Goal: Check status: Verify the current state of an ongoing process or item

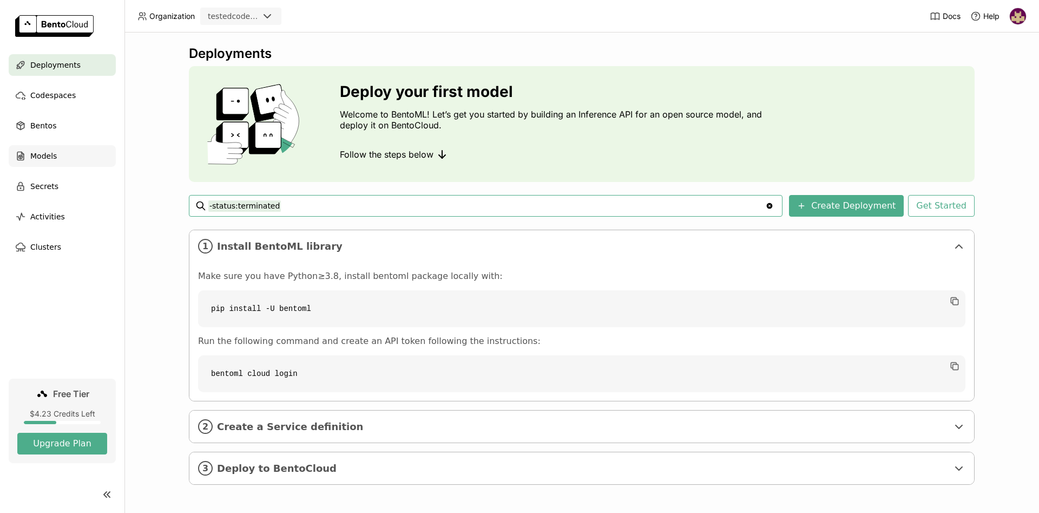
click at [50, 154] on span "Models" at bounding box center [43, 155] width 27 height 13
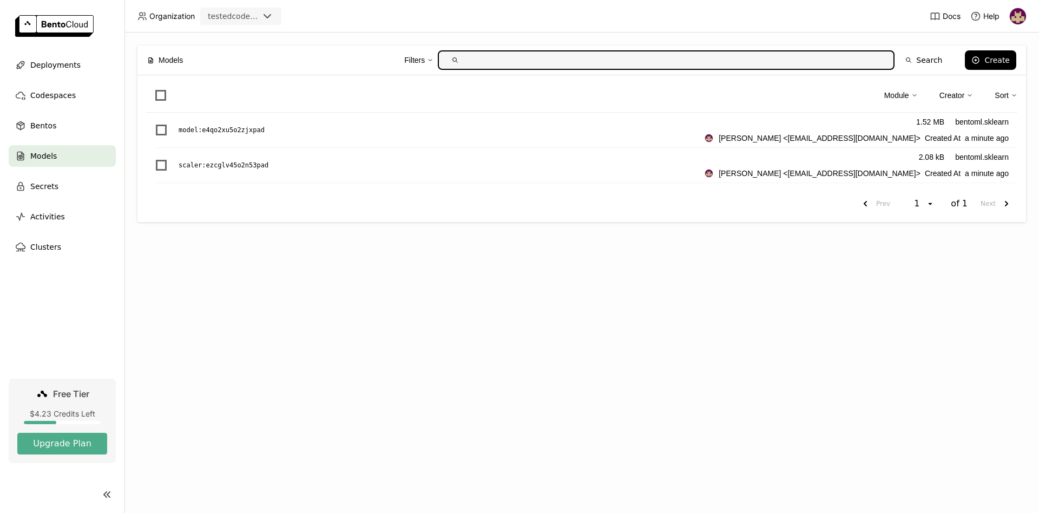
click at [208, 290] on div "Models Filters Search Create Module Creator Sort model : e4qo2xu5o2zjxpad 1.52 …" at bounding box center [582, 272] width 915 height 480
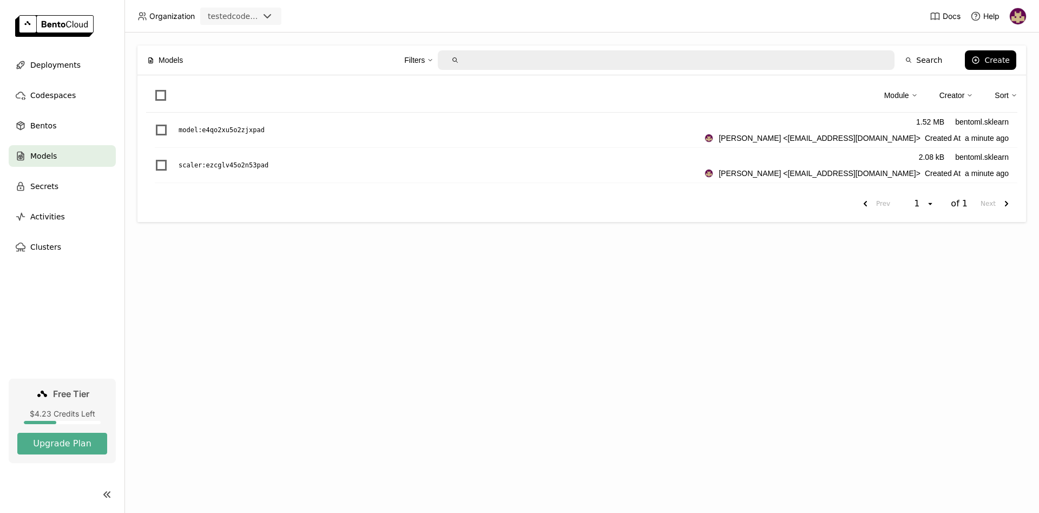
click at [712, 345] on div "Models Filters Search Create Module Creator Sort model : e4qo2xu5o2zjxpad 1.52 …" at bounding box center [582, 272] width 915 height 480
click at [460, 451] on div "Models Filters Search Create Module Creator Sort model : e4qo2xu5o2zjxpad 1.52 …" at bounding box center [582, 272] width 915 height 480
drag, startPoint x: 392, startPoint y: 337, endPoint x: 302, endPoint y: 308, distance: 94.5
click at [391, 336] on div "Models Filters Search Create Module Creator Sort model : e4qo2xu5o2zjxpad 1.52 …" at bounding box center [582, 272] width 915 height 480
click at [581, 355] on div "Models Filters Search Create Module Creator Sort model : e4qo2xu5o2zjxpad 1.52 …" at bounding box center [582, 272] width 915 height 480
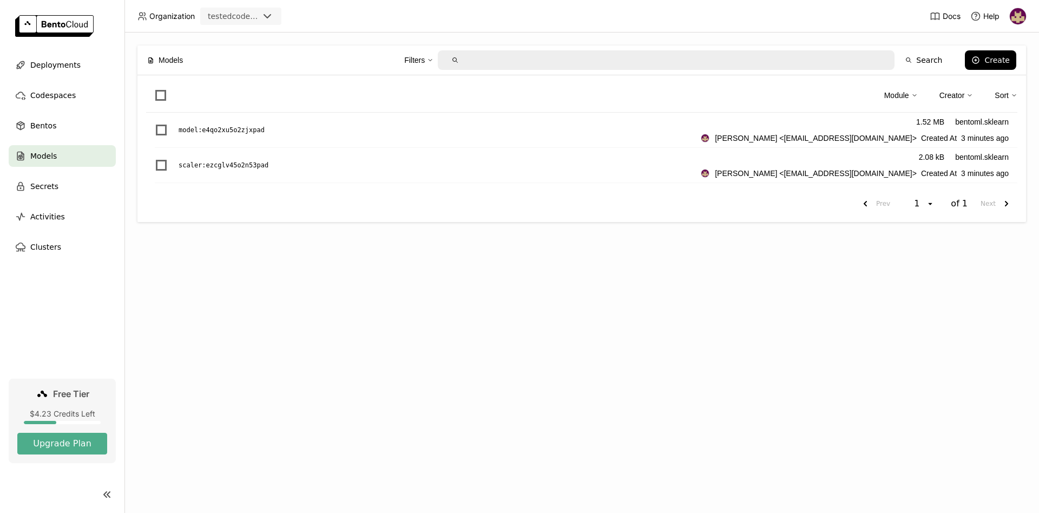
click at [643, 457] on div "Models Filters Search Create Module Creator Sort model : e4qo2xu5o2zjxpad 1.52 …" at bounding box center [582, 272] width 915 height 480
click at [73, 64] on span "Deployments" at bounding box center [55, 64] width 50 height 13
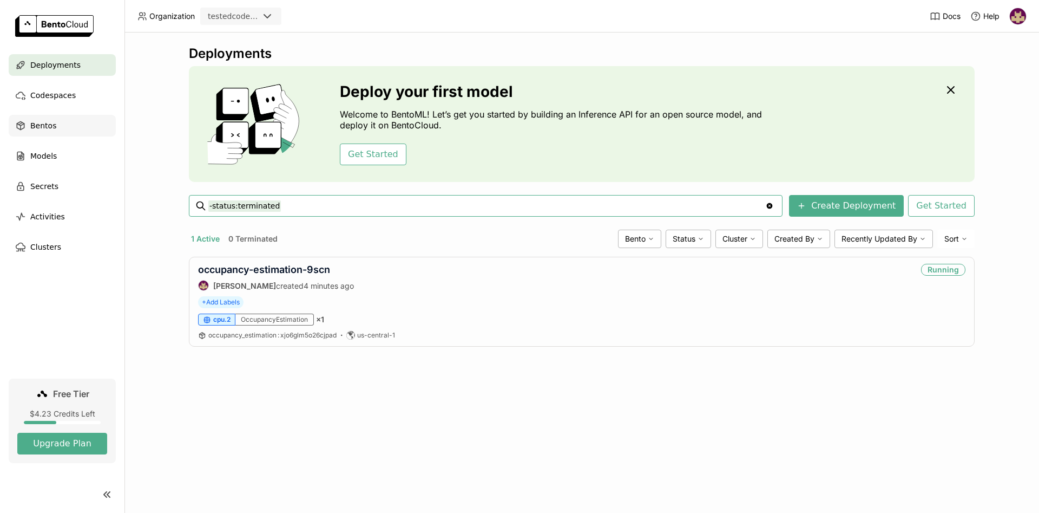
click at [44, 124] on span "Bentos" at bounding box center [43, 125] width 26 height 13
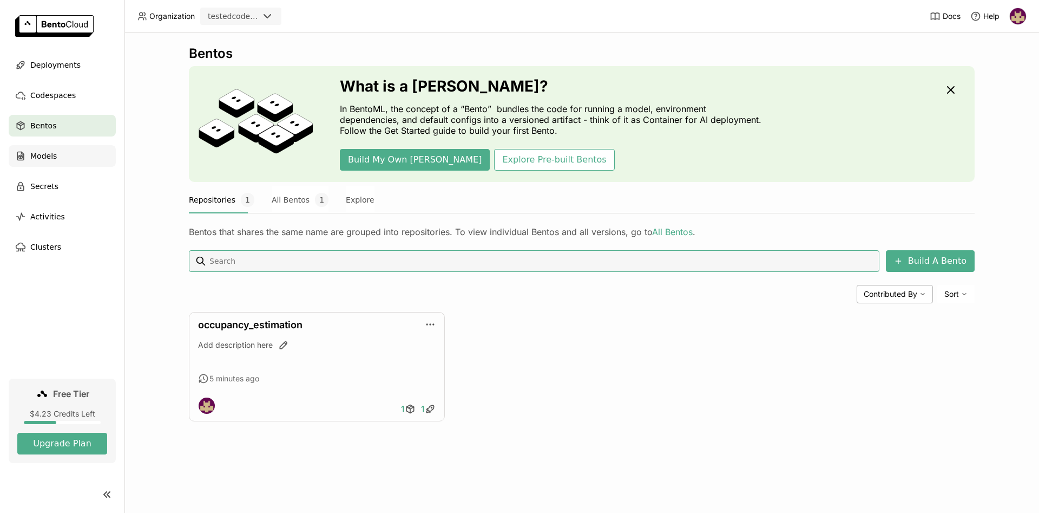
click at [50, 156] on span "Models" at bounding box center [43, 155] width 27 height 13
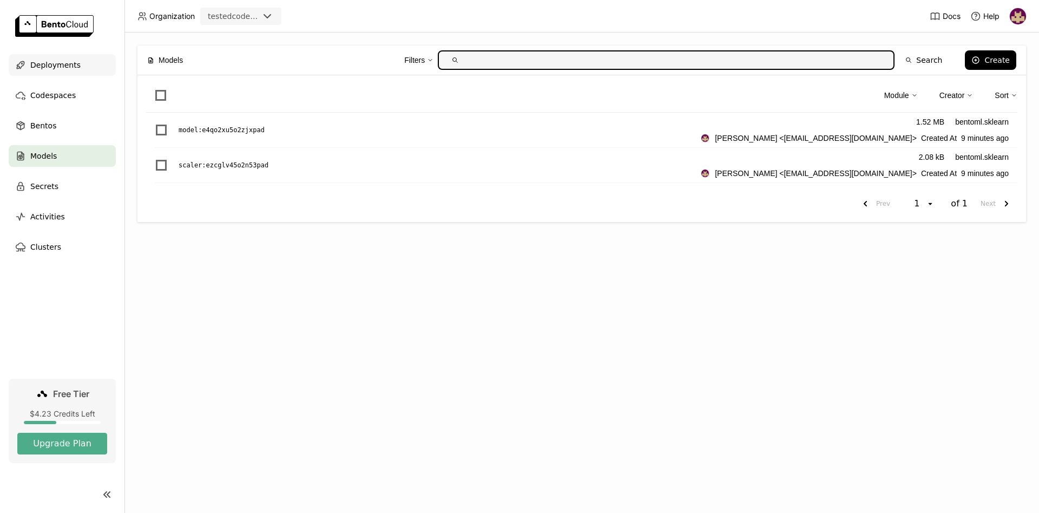
click at [60, 65] on span "Deployments" at bounding box center [55, 64] width 50 height 13
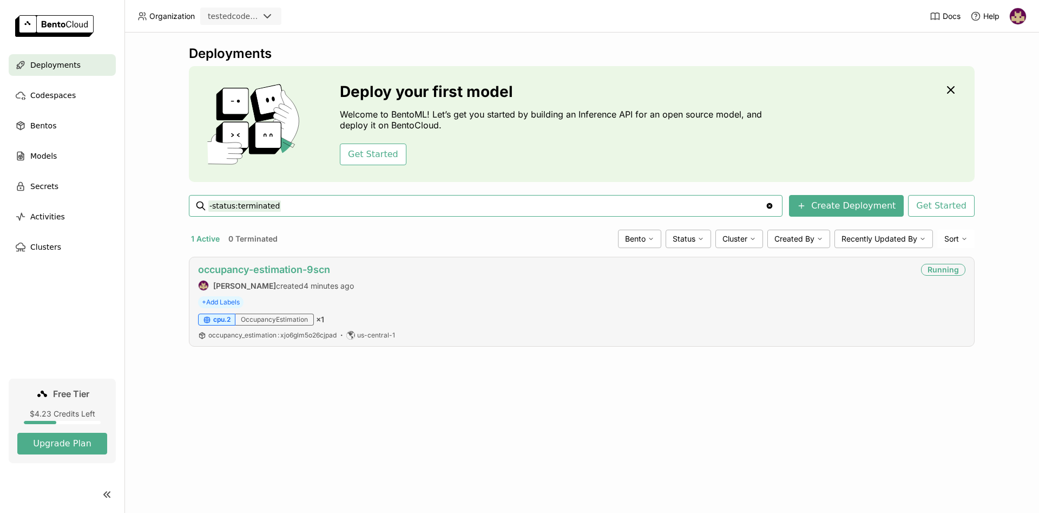
click at [298, 269] on link "occupancy-estimation-9scn" at bounding box center [264, 269] width 132 height 11
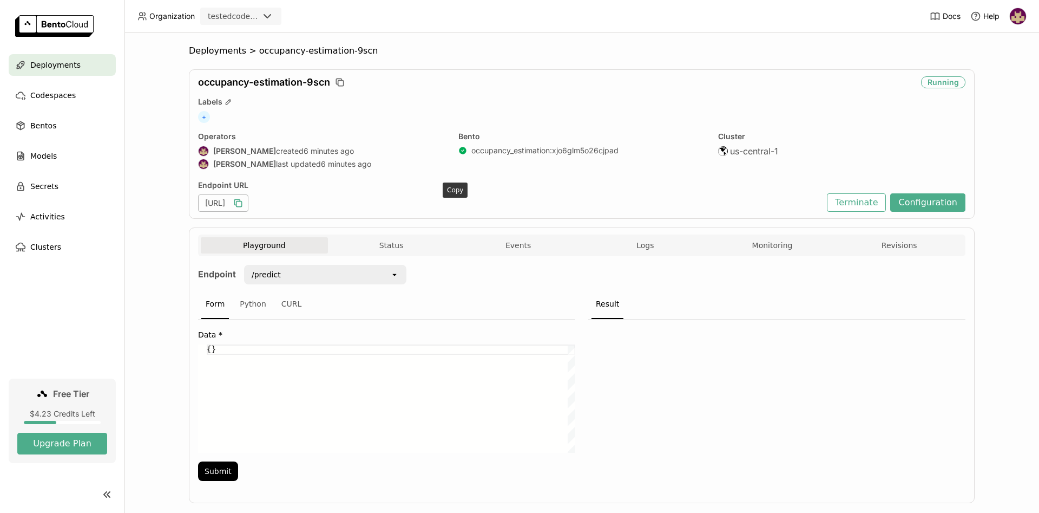
click at [244, 202] on icon "button" at bounding box center [238, 203] width 11 height 11
click at [718, 401] on div at bounding box center [776, 403] width 377 height 168
click at [843, 376] on div at bounding box center [776, 403] width 377 height 168
